Goal: Check status

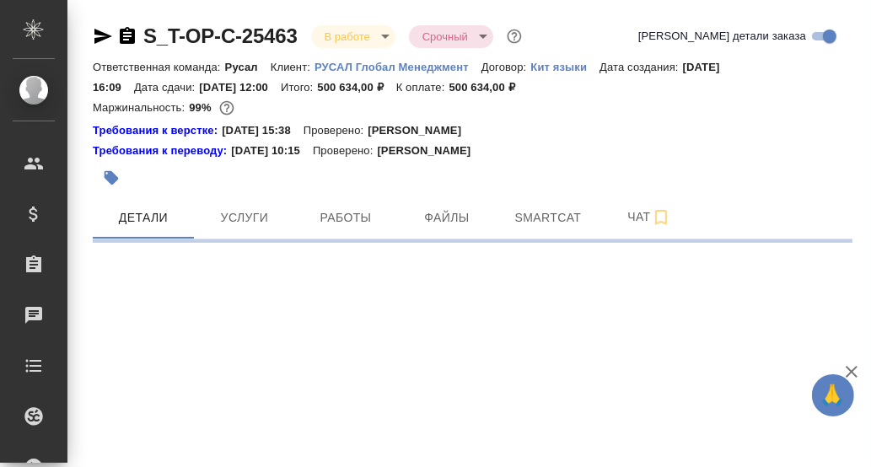
select select "RU"
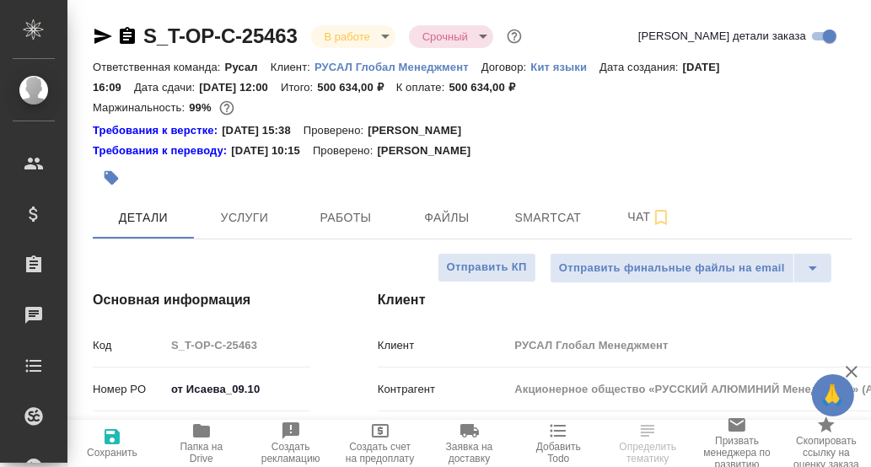
type textarea "x"
type input "Русал"
type textarea "x"
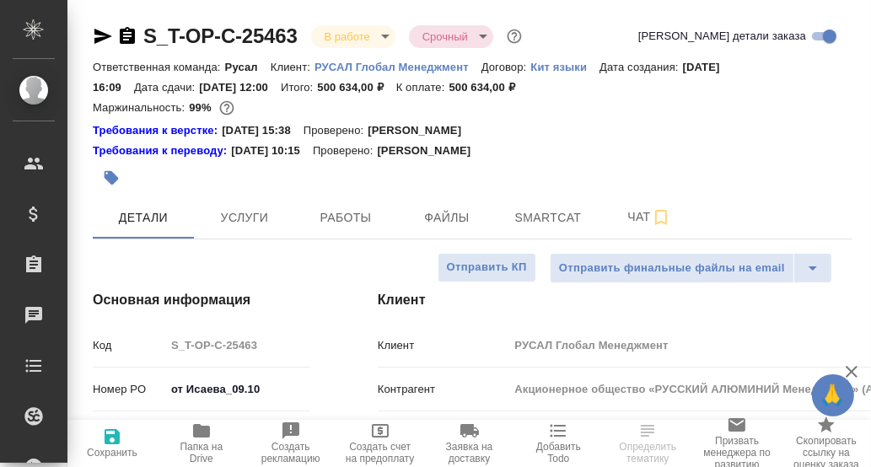
type textarea "x"
type input "[PERSON_NAME]"
click at [560, 215] on span "Smartcat" at bounding box center [547, 217] width 81 height 21
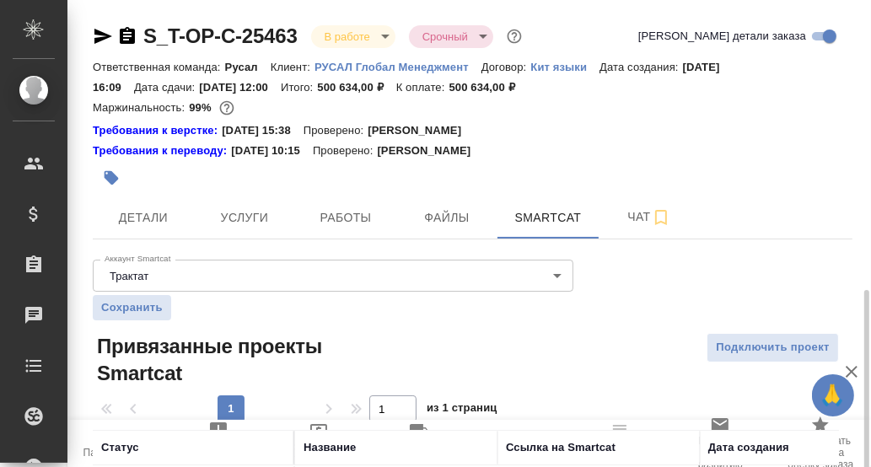
scroll to position [172, 0]
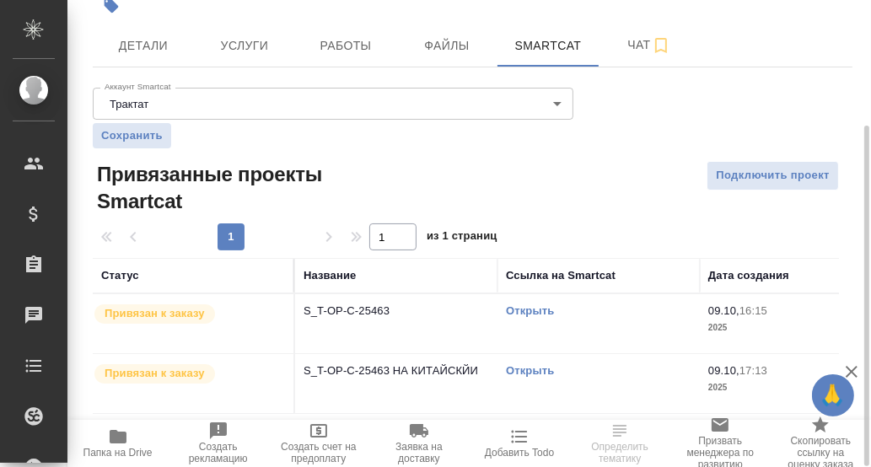
click at [524, 309] on link "Открыть" at bounding box center [530, 310] width 48 height 13
